Goal: Task Accomplishment & Management: Complete application form

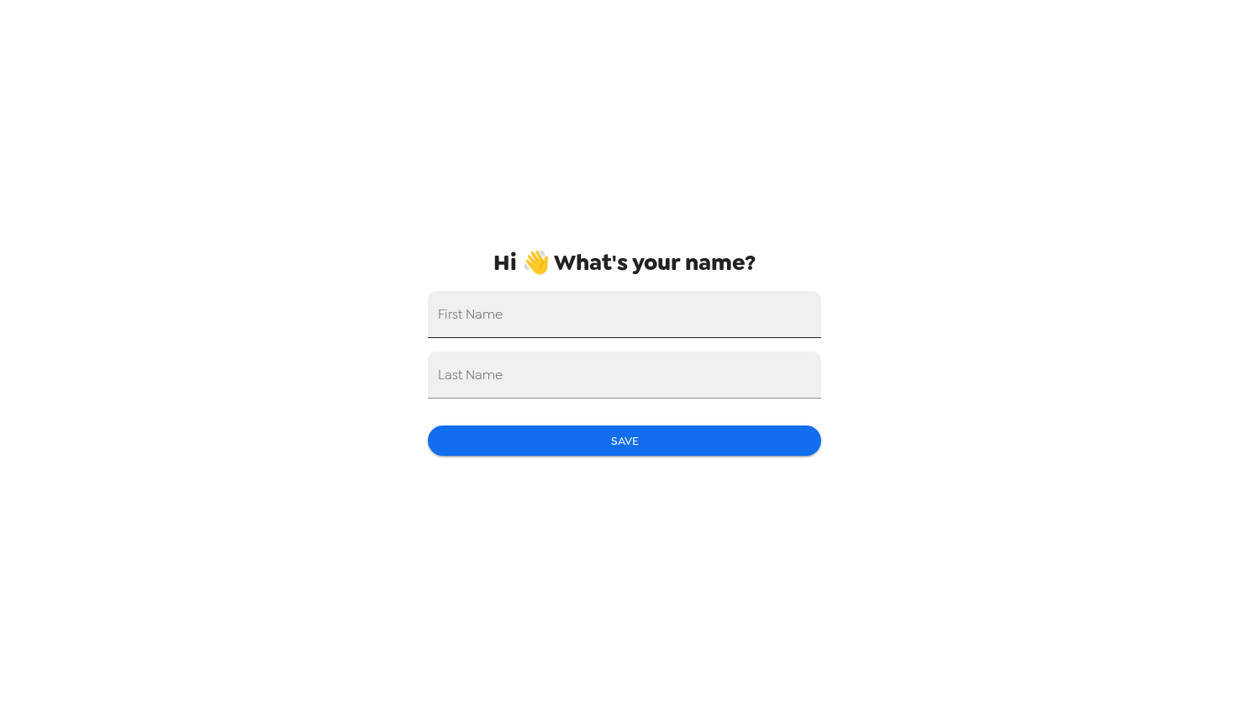
click at [756, 327] on input "First Name" at bounding box center [624, 314] width 393 height 47
click at [678, 331] on input "[PERSON_NAME]" at bounding box center [624, 314] width 393 height 47
type input "[PERSON_NAME]"
click at [525, 379] on input "Last Name" at bounding box center [624, 374] width 393 height 47
type input "[PERSON_NAME]"
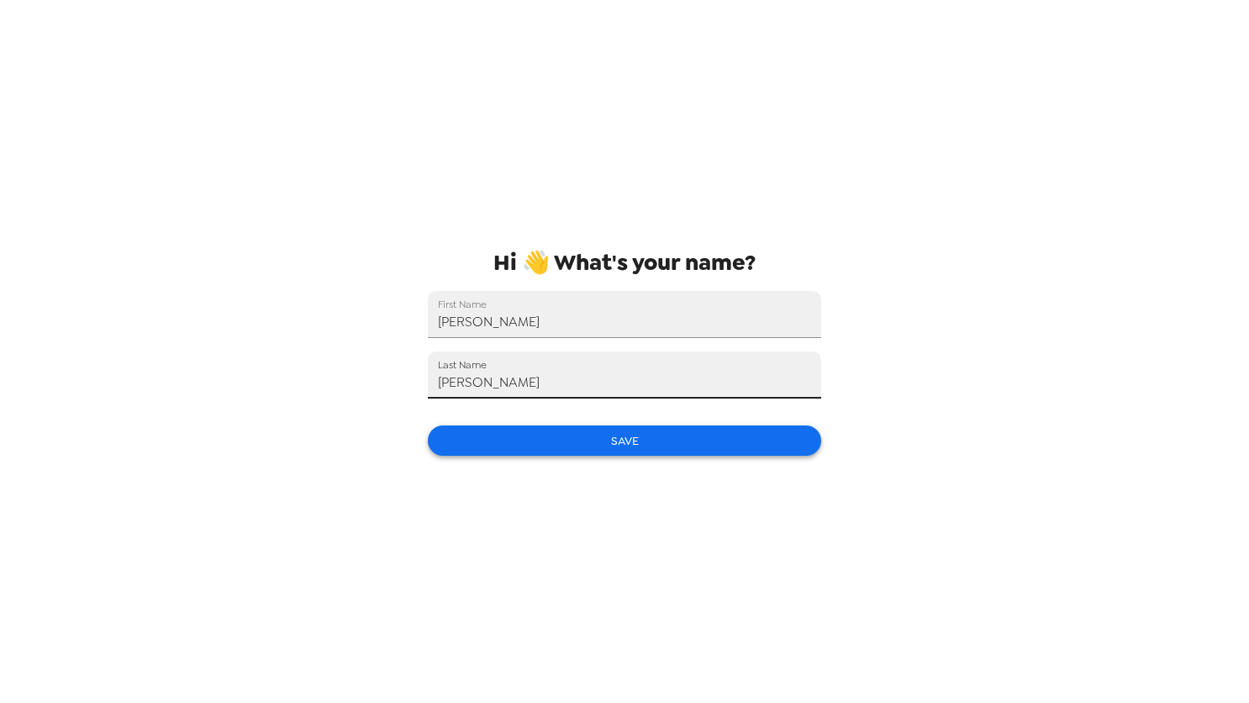
click at [778, 442] on button "Save" at bounding box center [624, 440] width 393 height 31
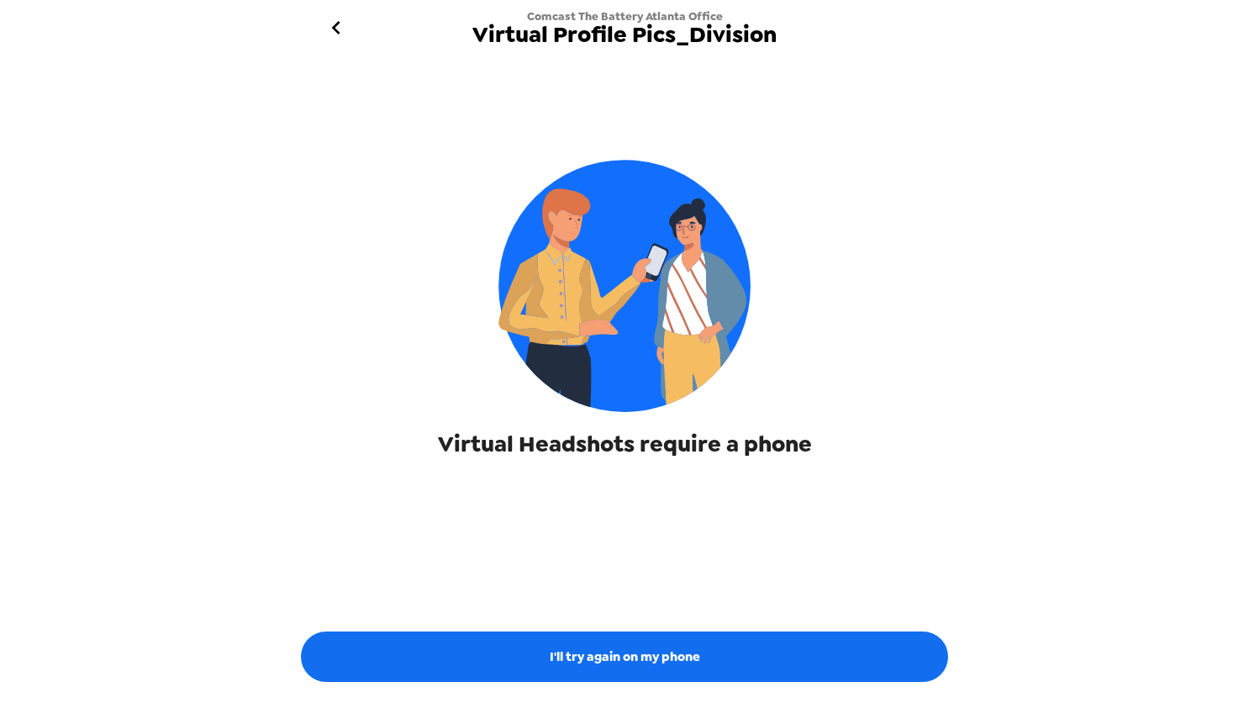
click at [661, 393] on img at bounding box center [624, 286] width 252 height 252
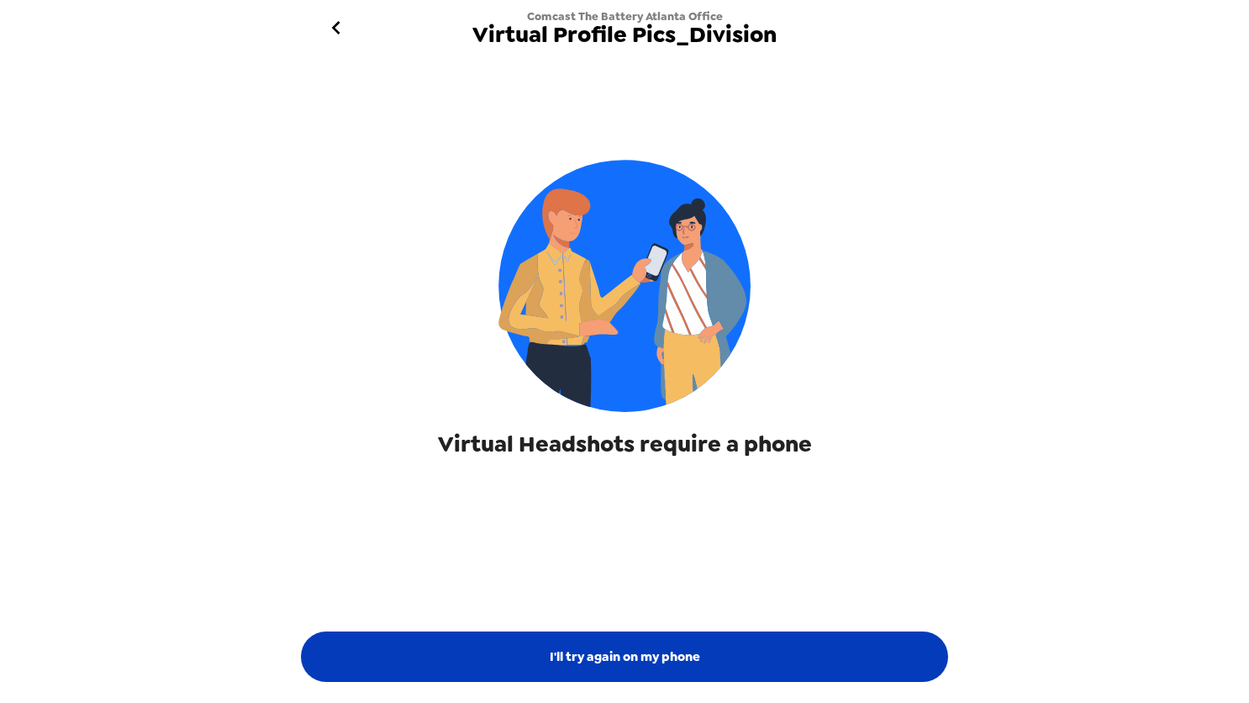
click at [608, 651] on button "I'll try again on my phone" at bounding box center [624, 656] width 647 height 50
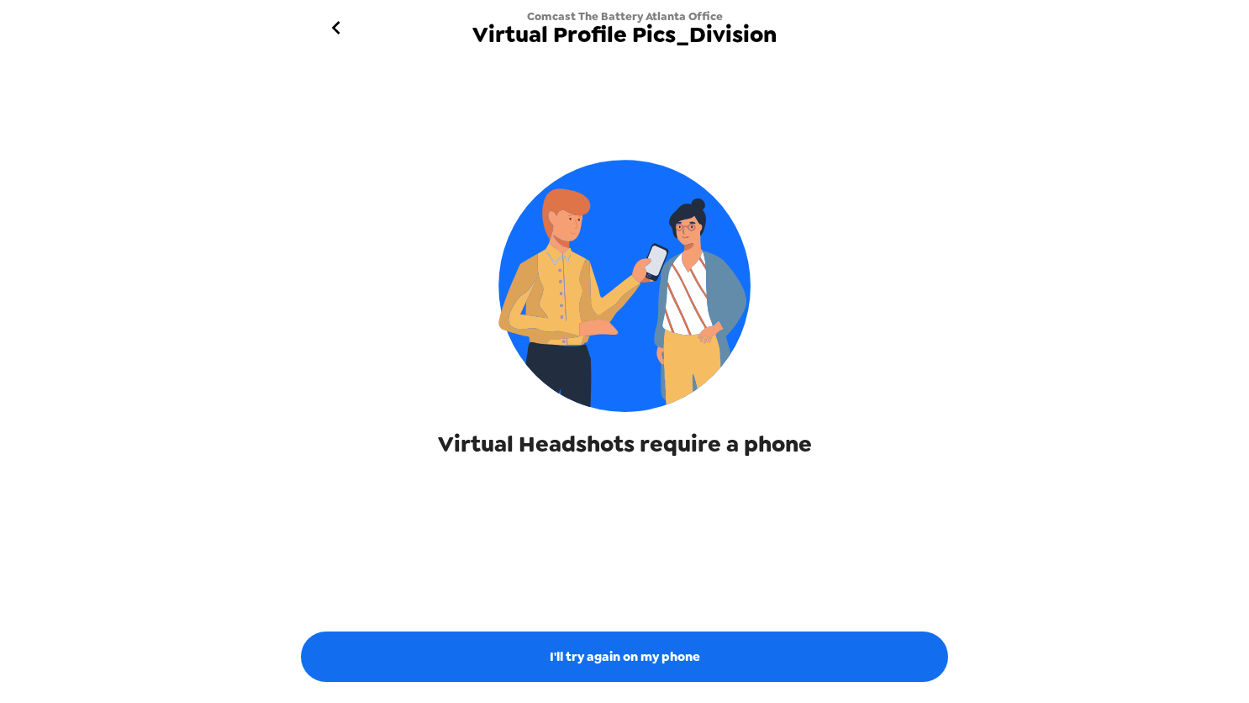
click at [603, 352] on img at bounding box center [624, 286] width 252 height 252
click at [863, 203] on div "Virtual Headshots require a phone" at bounding box center [624, 267] width 647 height 383
